Goal: Task Accomplishment & Management: Use online tool/utility

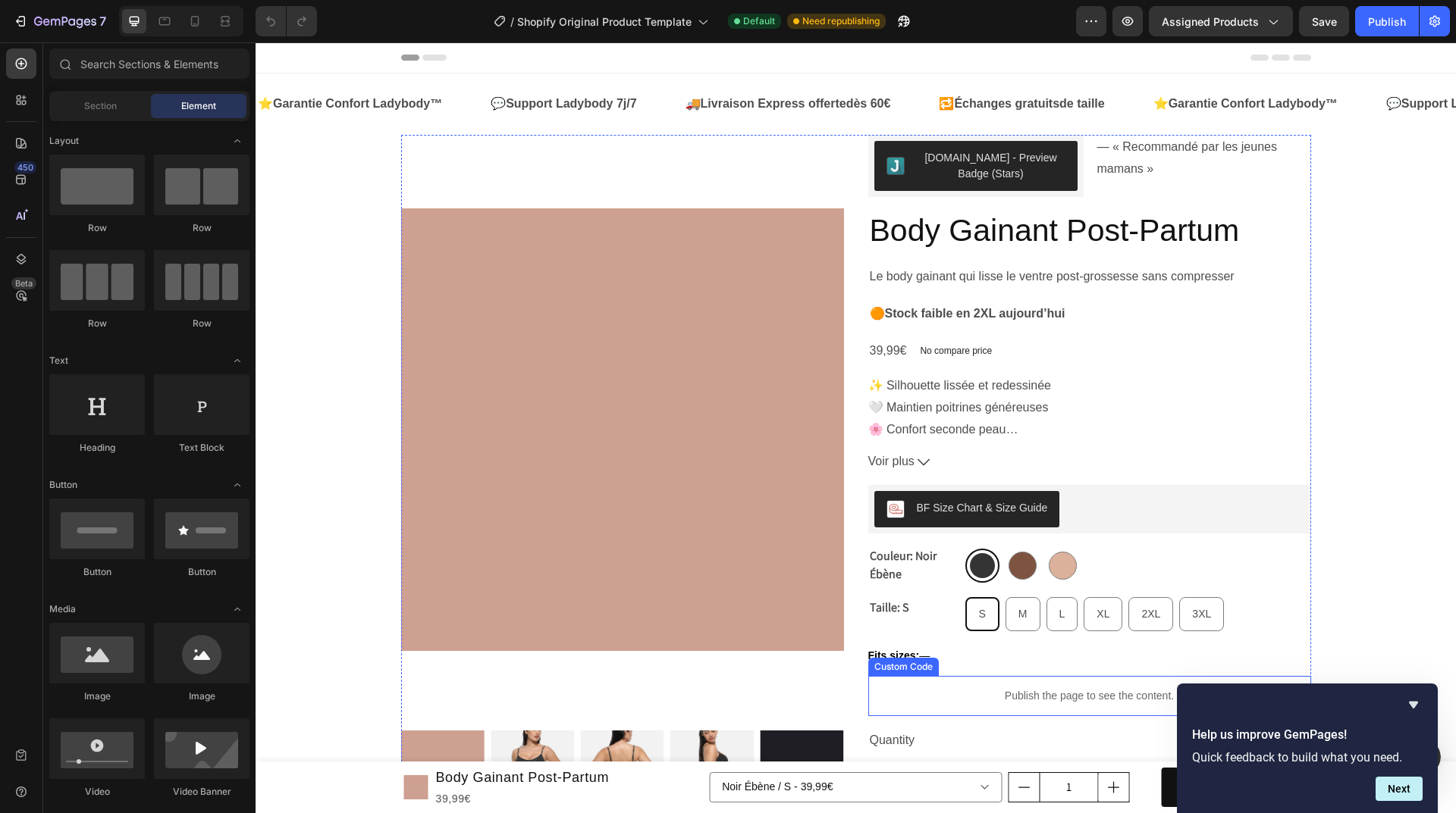
click at [1065, 695] on p "Publish the page to see the content." at bounding box center [1089, 696] width 442 height 16
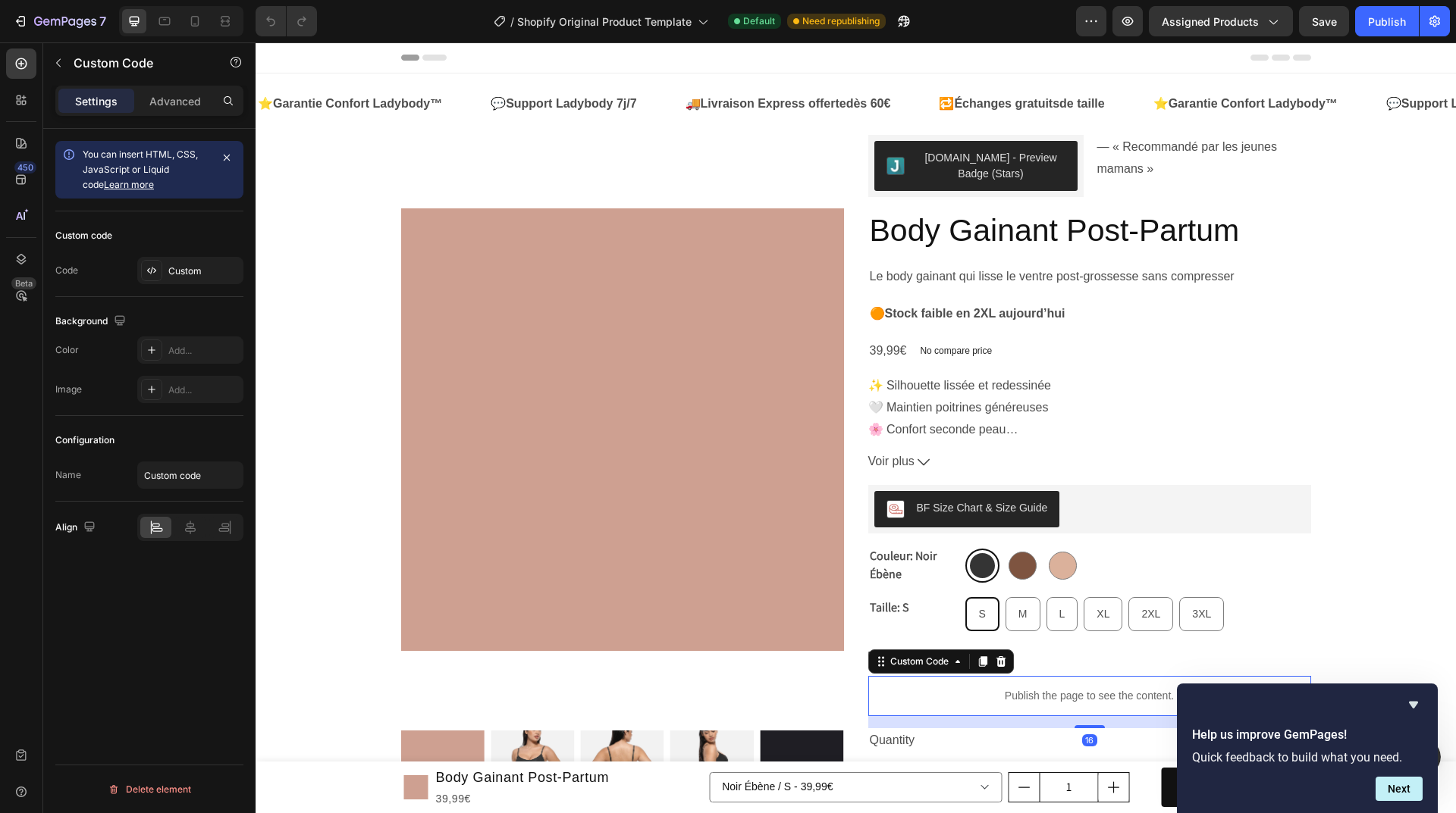
click at [1065, 695] on p "Publish the page to see the content." at bounding box center [1089, 696] width 442 height 16
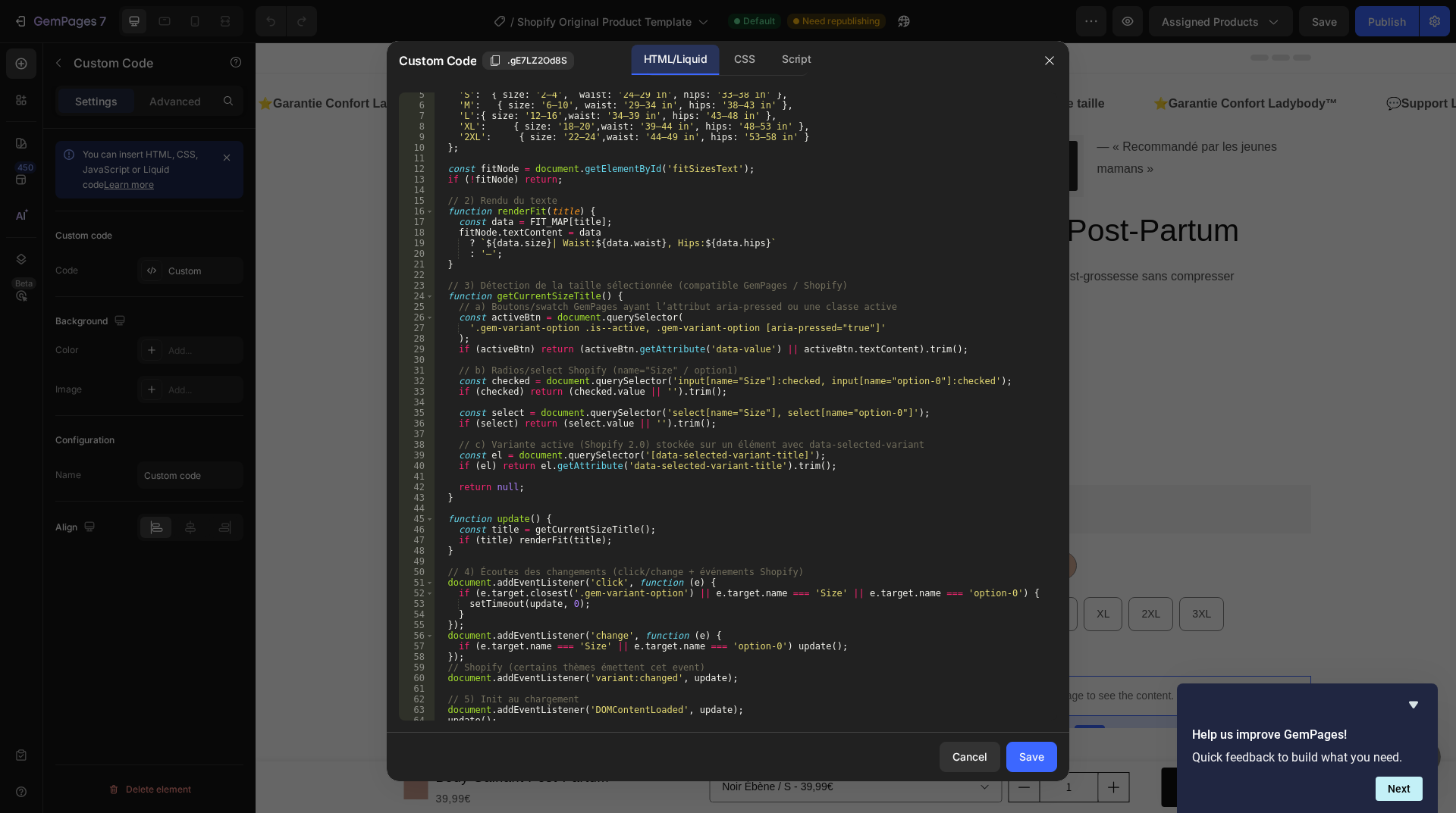
scroll to position [104, 0]
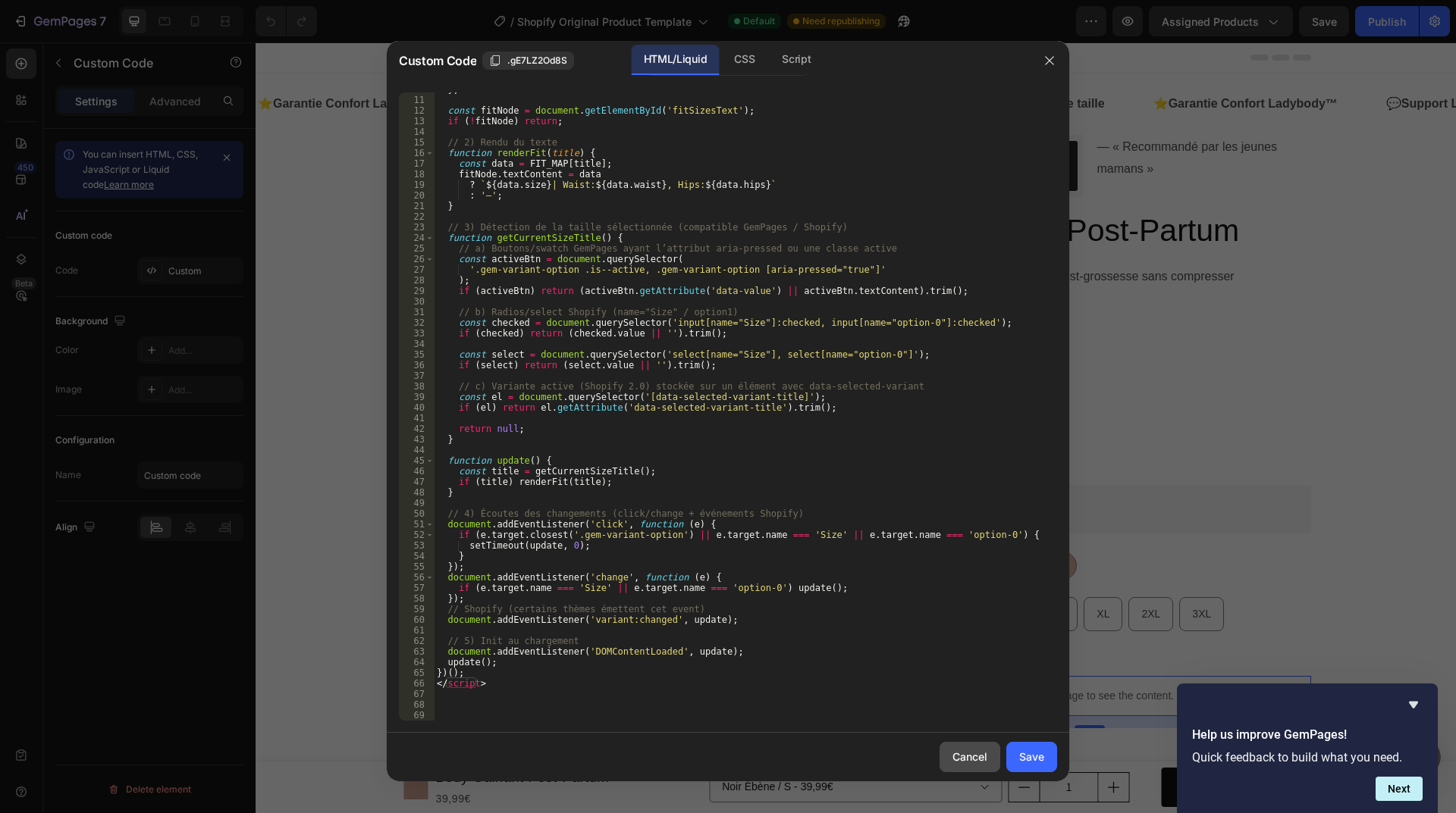
click at [968, 749] on div "Cancel" at bounding box center [970, 757] width 35 height 16
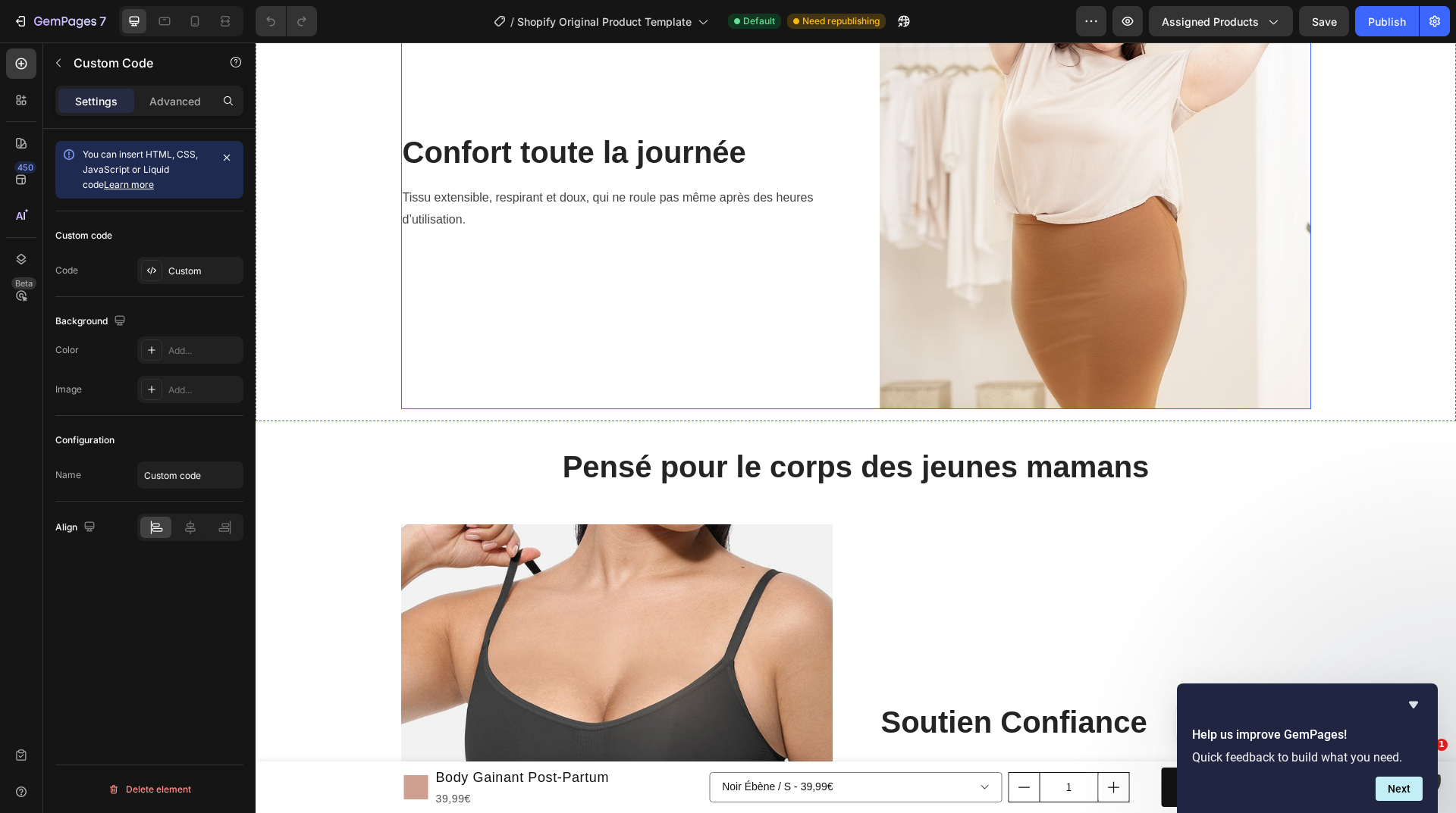
scroll to position [3411, 0]
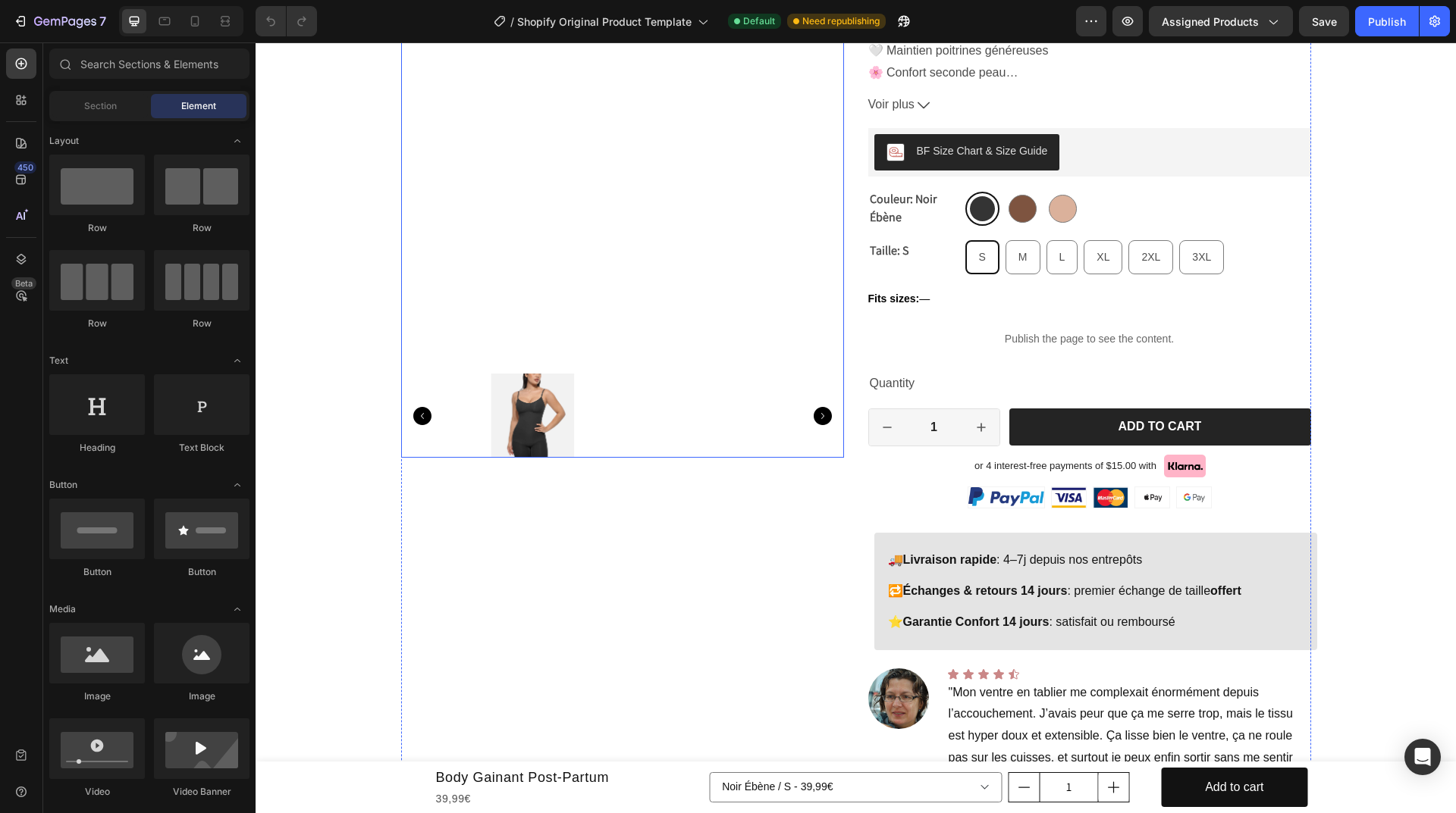
scroll to position [379, 0]
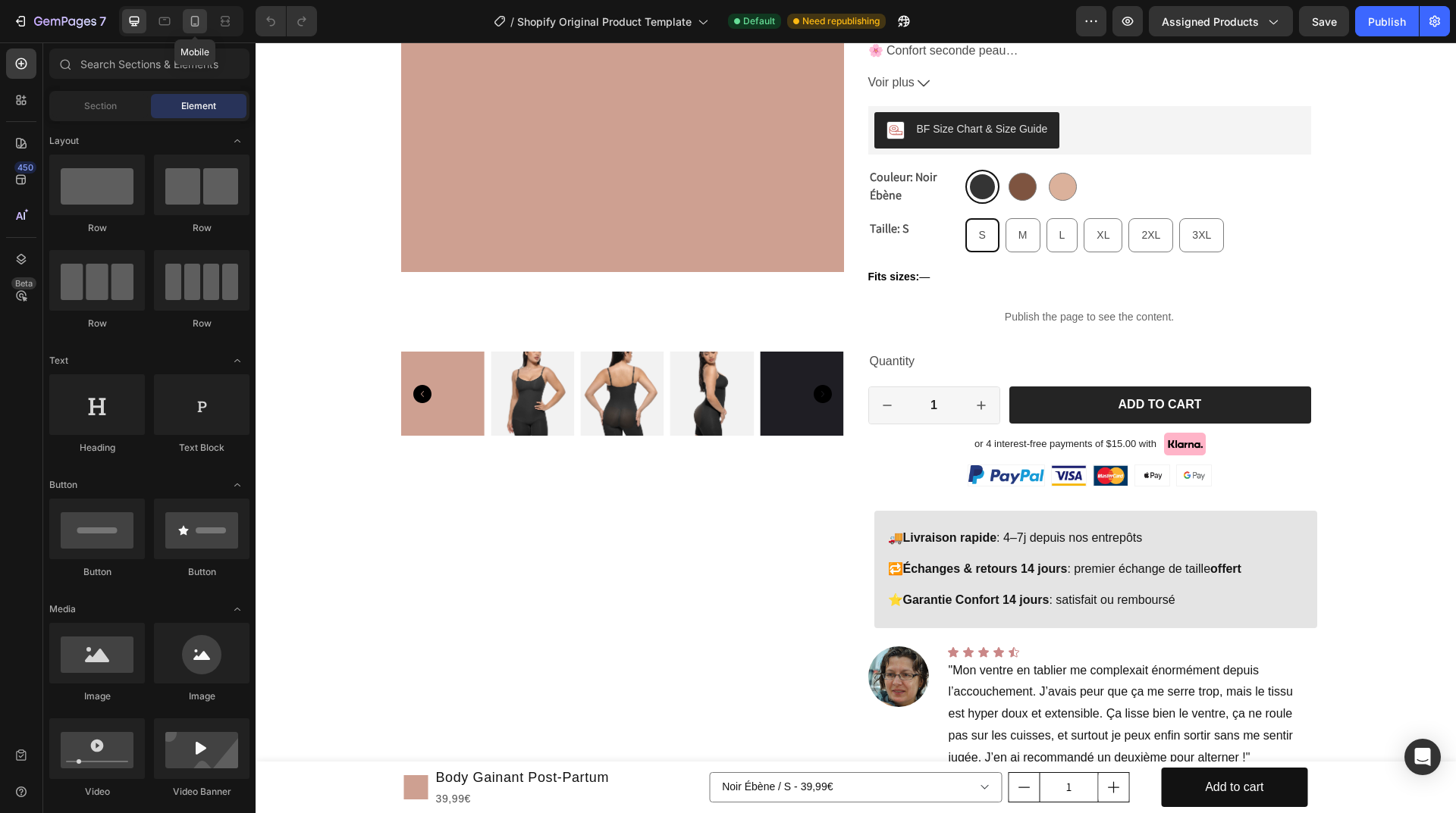
click at [188, 27] on icon at bounding box center [194, 21] width 15 height 15
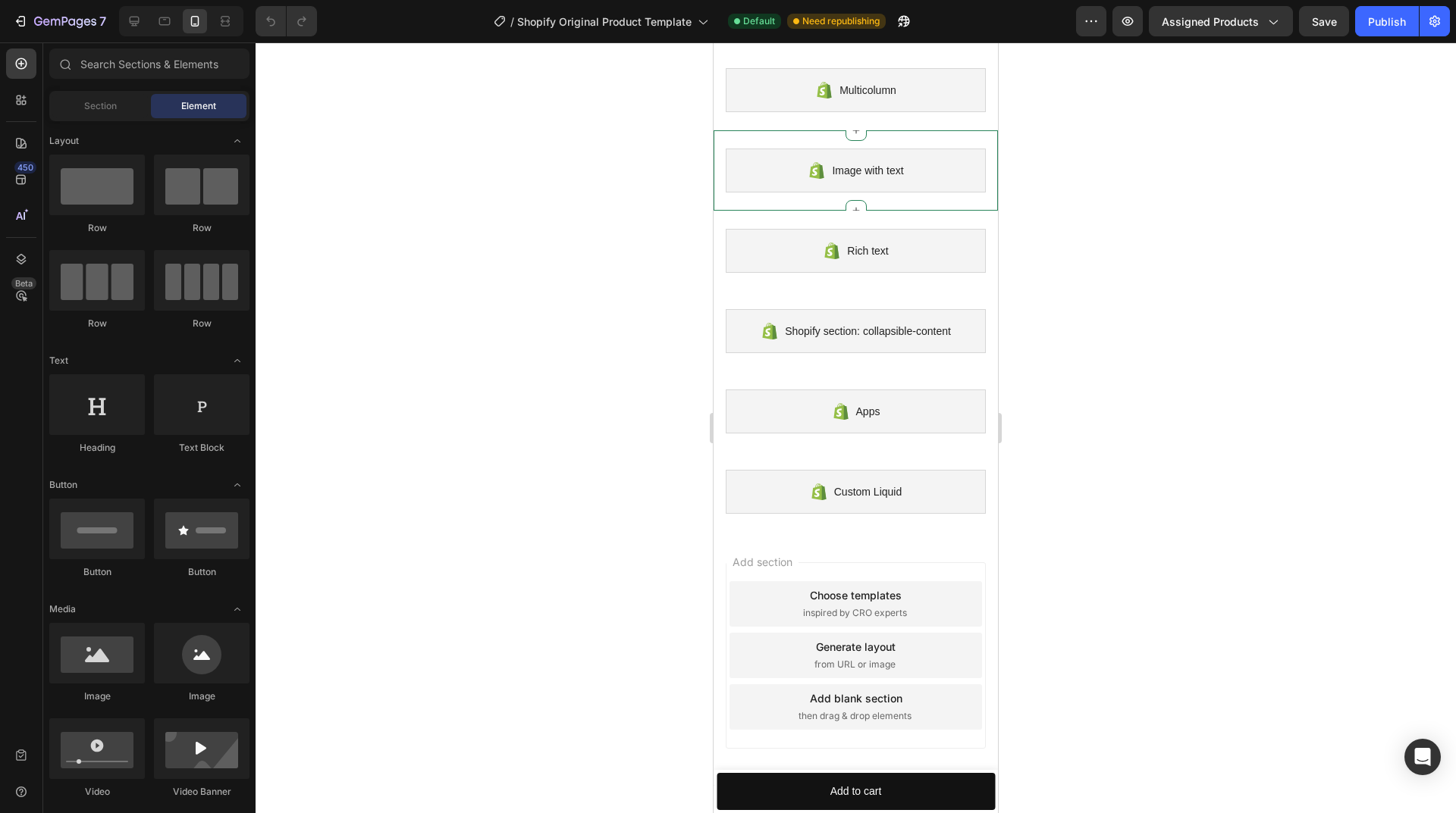
scroll to position [6325, 0]
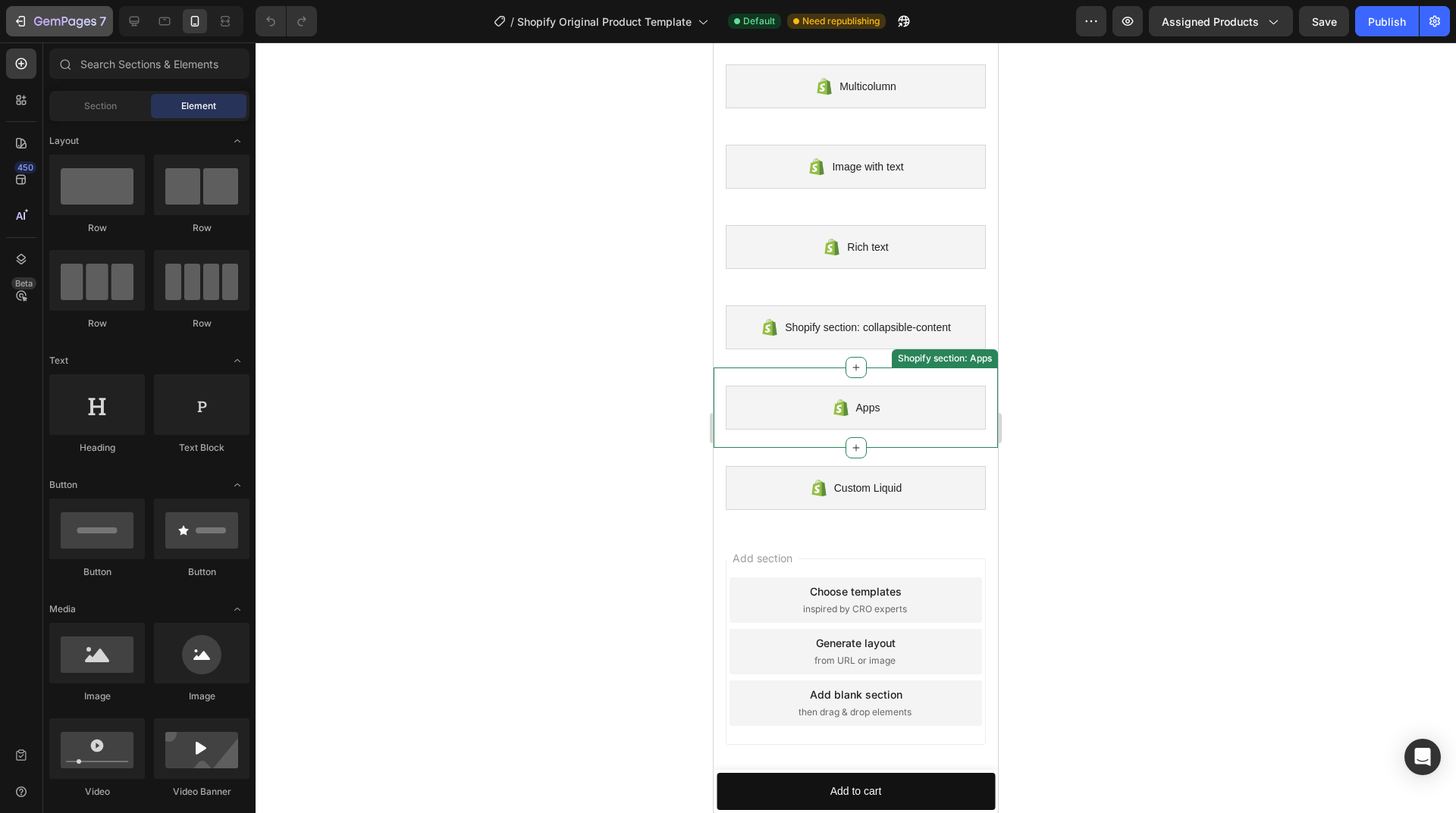
click at [45, 14] on div "7" at bounding box center [70, 21] width 72 height 18
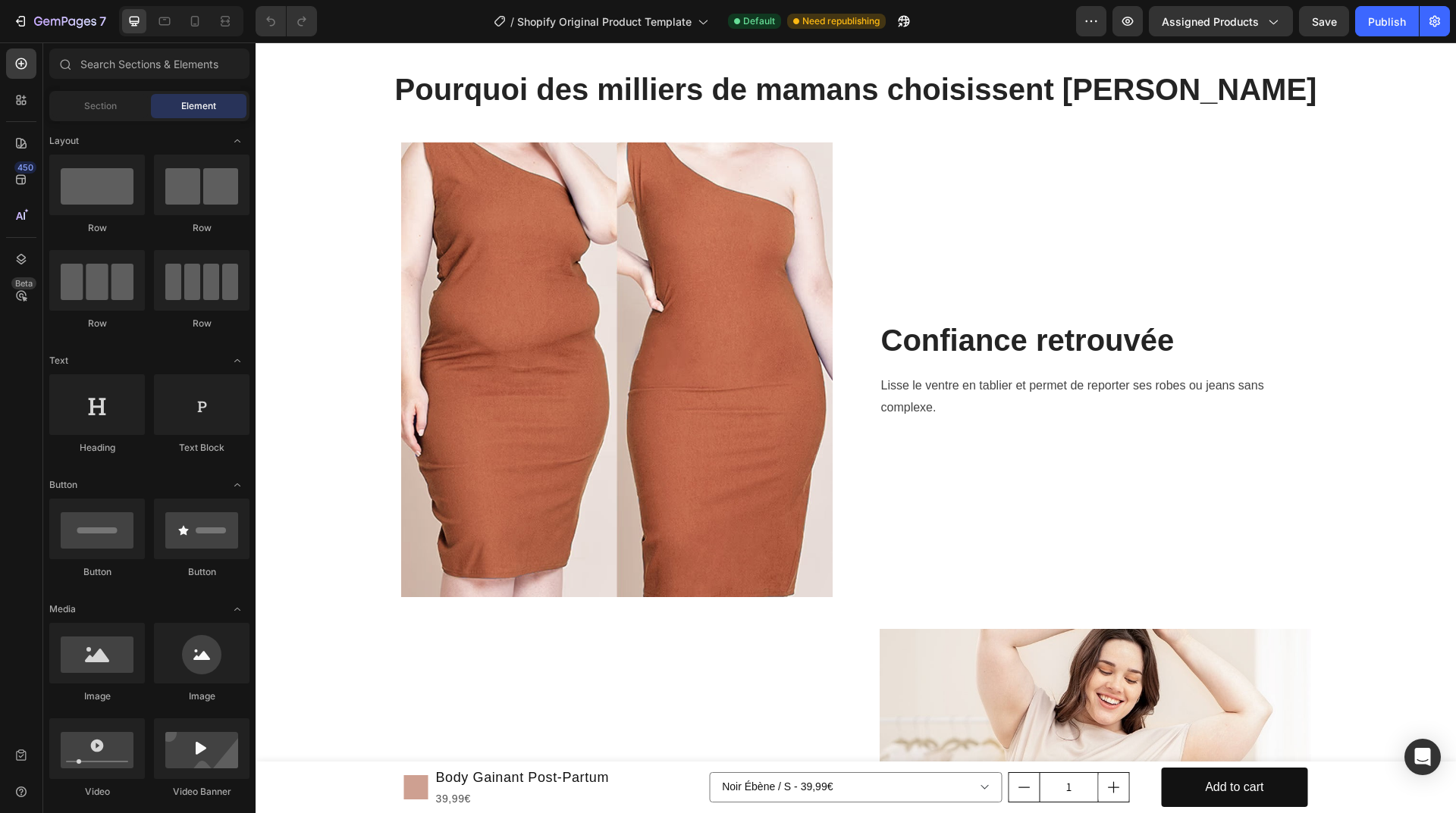
scroll to position [1586, 0]
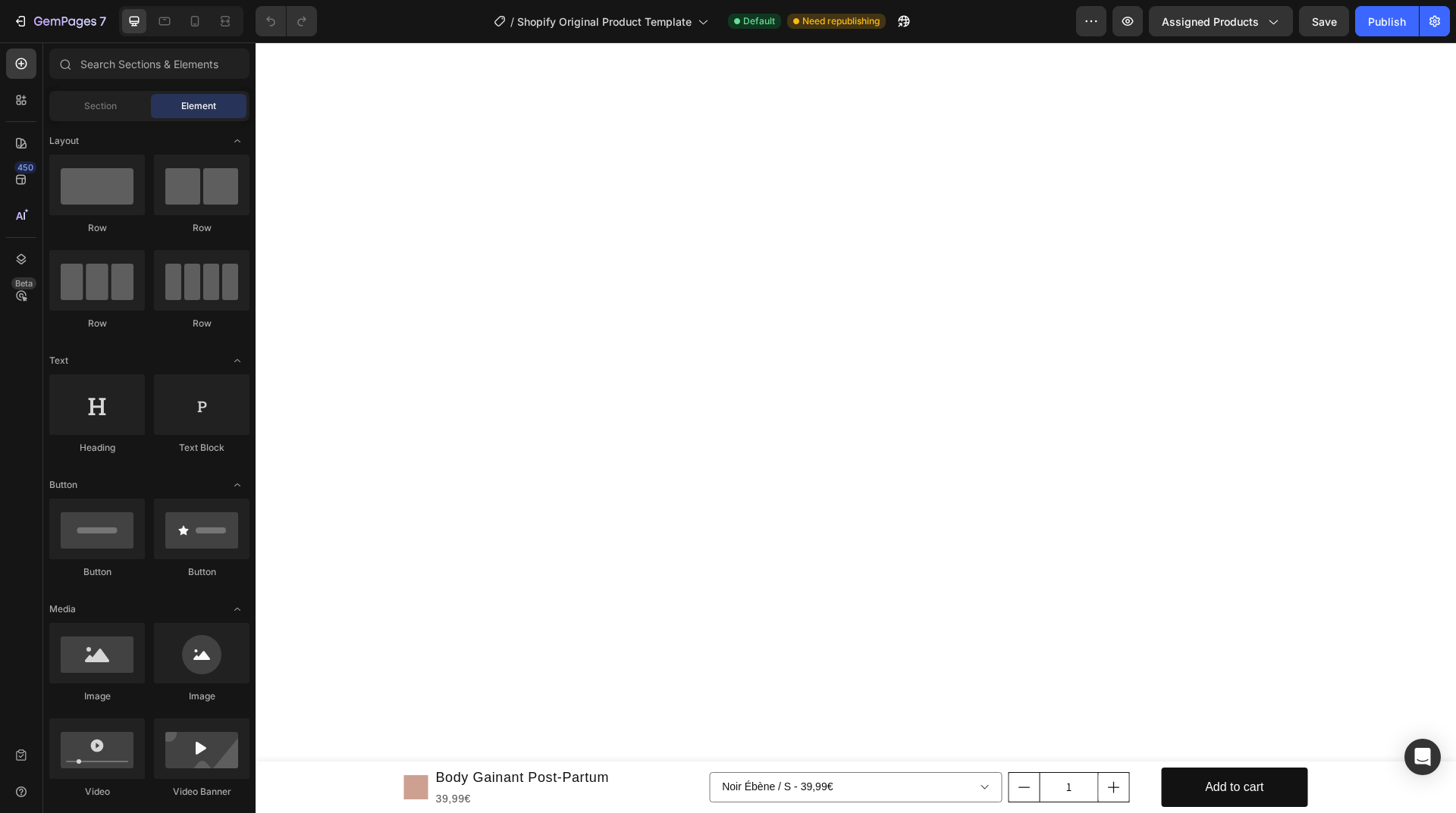
drag, startPoint x: 1449, startPoint y: 730, endPoint x: 1711, endPoint y: 60, distance: 719.4
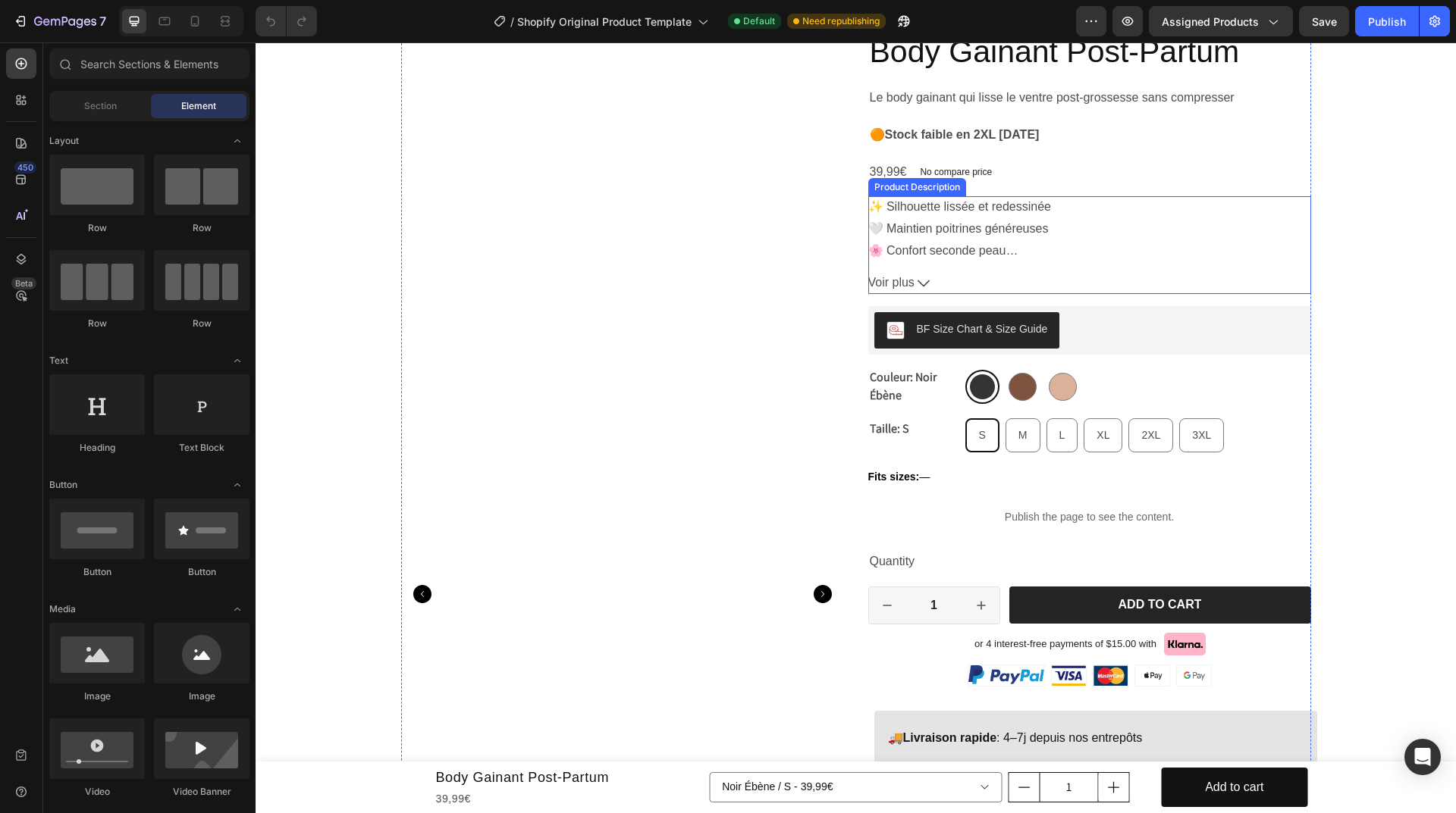
scroll to position [227, 0]
